Goal: Check status: Check status

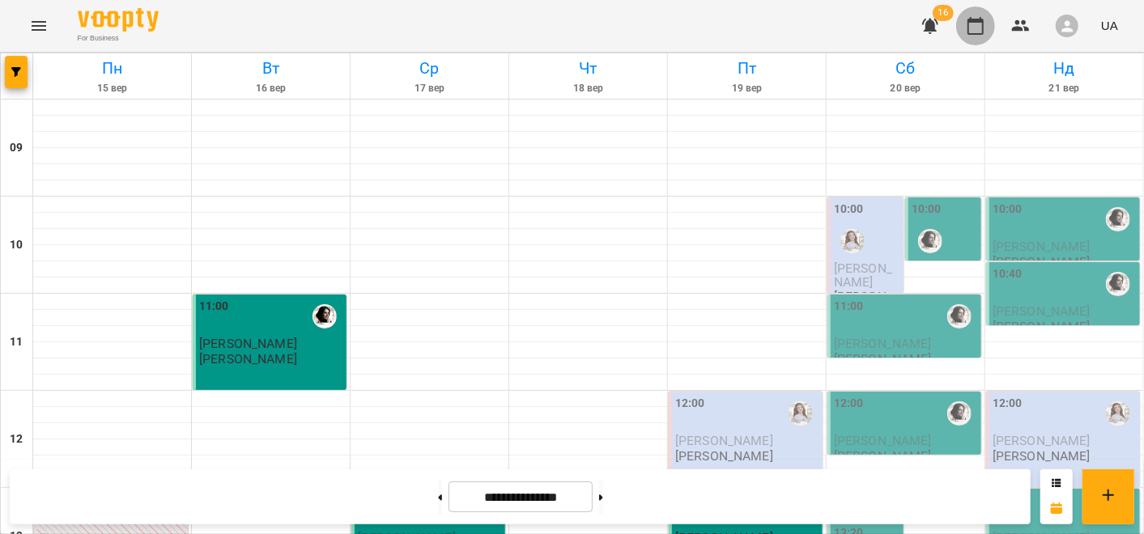
click at [971, 28] on icon "button" at bounding box center [975, 25] width 19 height 19
click at [925, 230] on img "Аліна" at bounding box center [930, 241] width 24 height 24
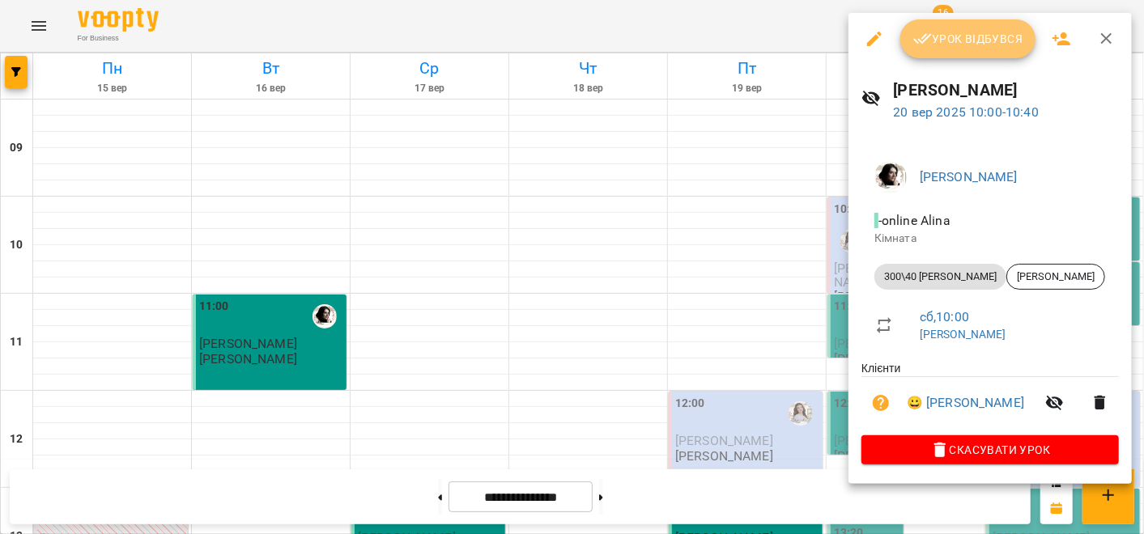
click at [973, 49] on button "Урок відбувся" at bounding box center [968, 38] width 136 height 39
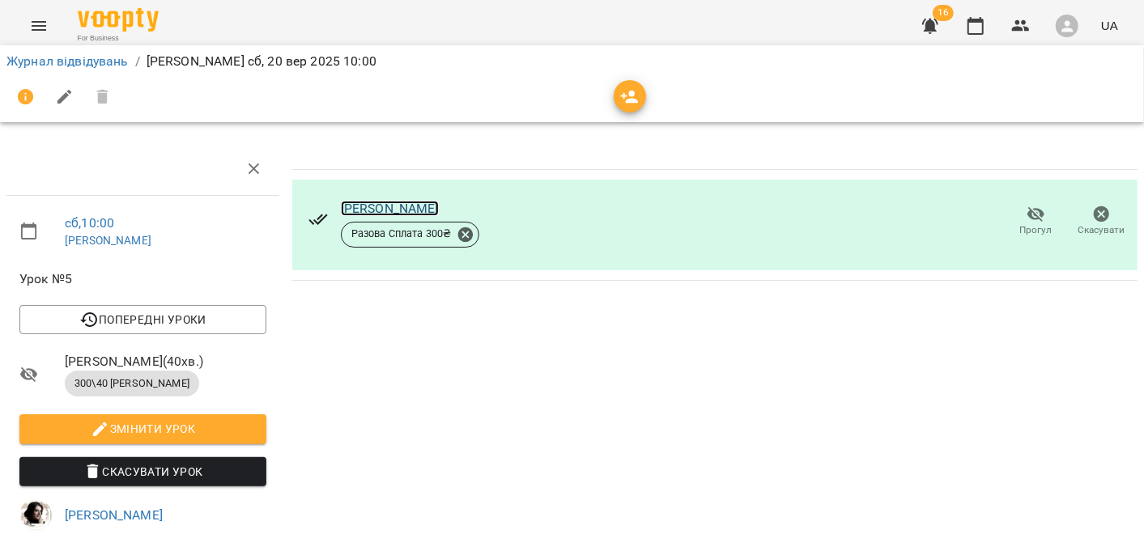
click at [385, 202] on link "[PERSON_NAME]" at bounding box center [390, 208] width 98 height 15
